Goal: Information Seeking & Learning: Learn about a topic

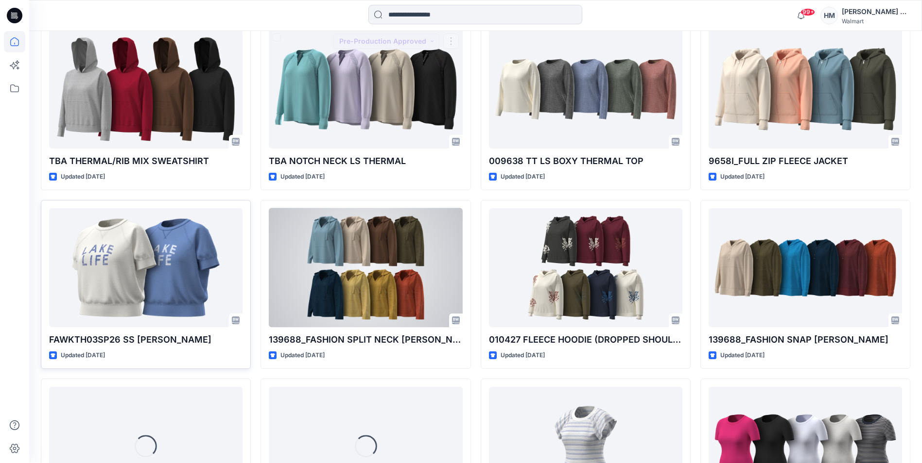
scroll to position [494, 0]
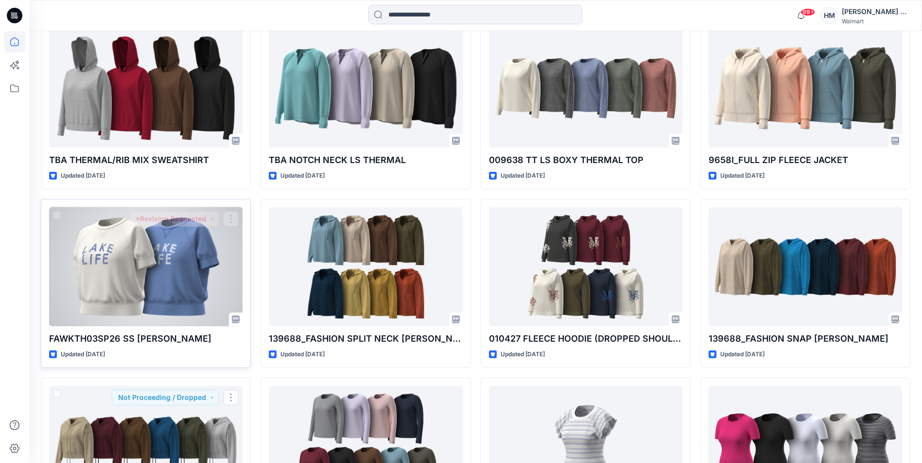
click at [163, 299] on div at bounding box center [145, 266] width 193 height 119
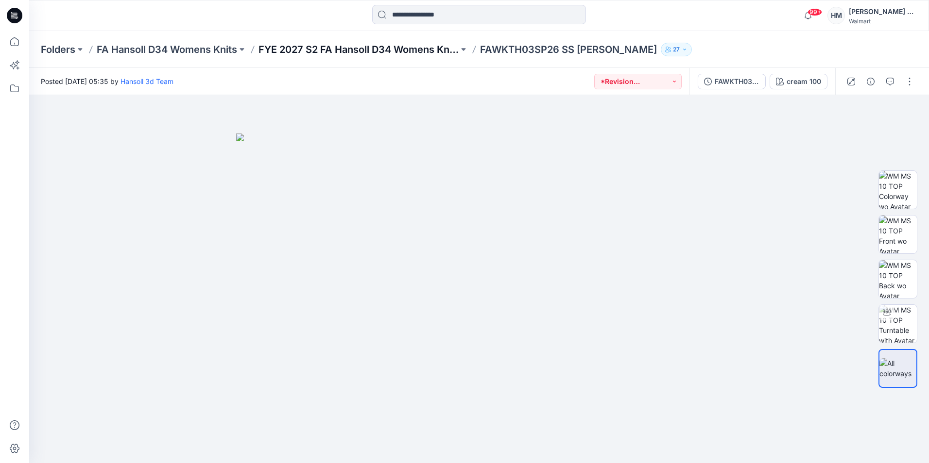
click at [344, 44] on p "FYE 2027 S2 FA Hansoll D34 Womens Knits" at bounding box center [358, 50] width 200 height 14
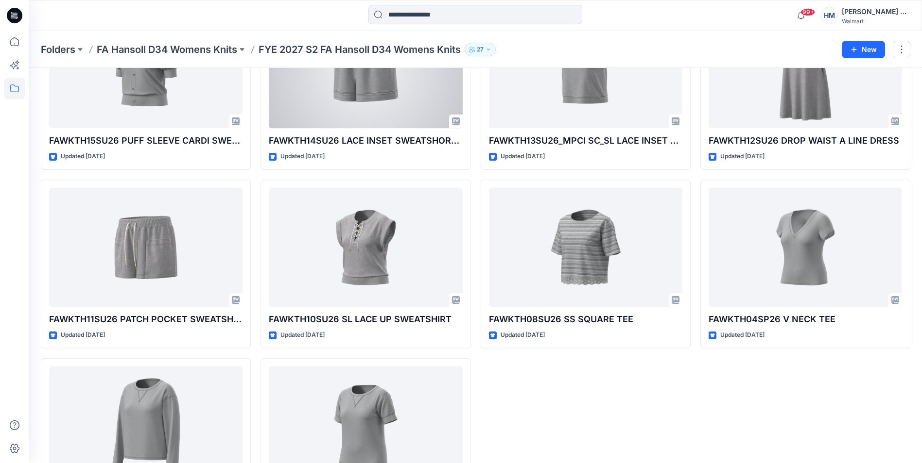
scroll to position [720, 0]
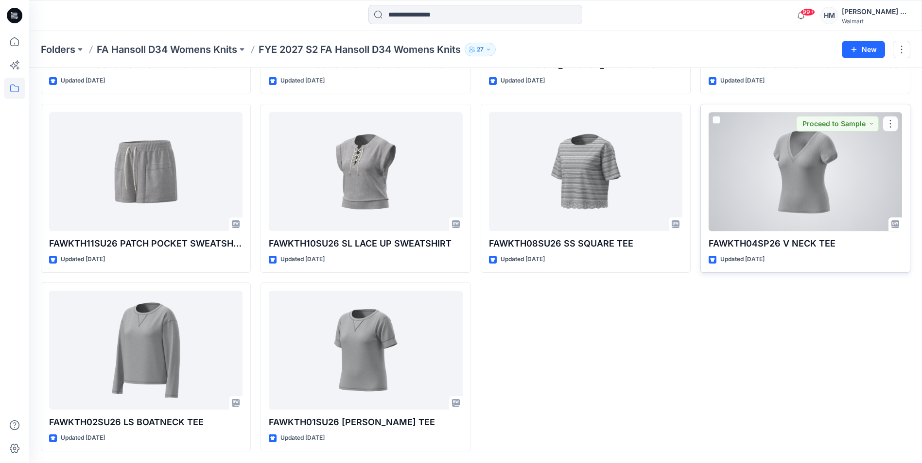
click at [841, 175] on div at bounding box center [804, 171] width 193 height 119
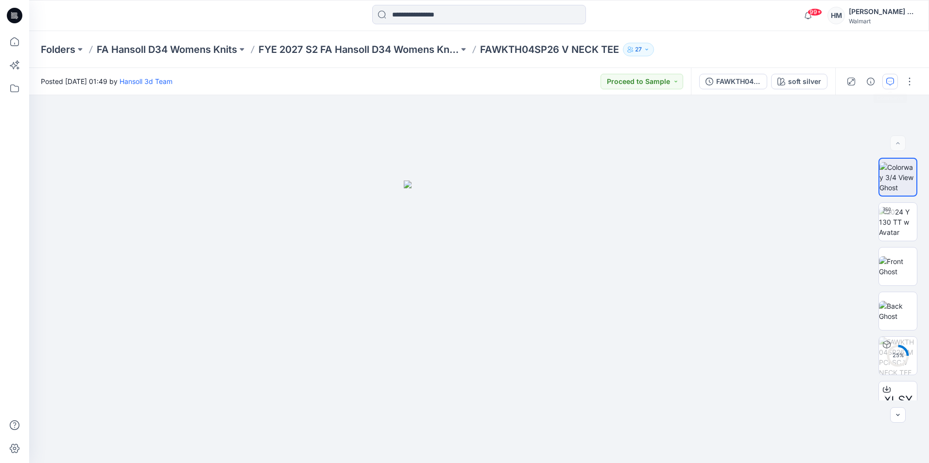
click at [888, 82] on icon "button" at bounding box center [890, 82] width 8 height 8
